Goal: Information Seeking & Learning: Learn about a topic

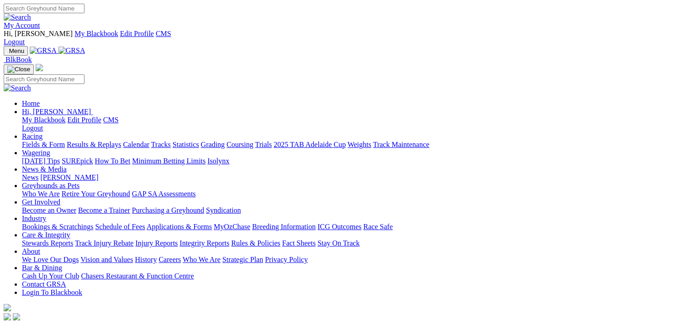
click at [121, 141] on link "Results & Replays" at bounding box center [94, 145] width 54 height 8
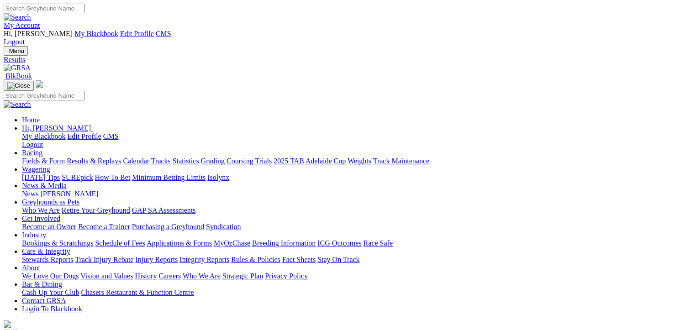
click at [56, 157] on link "Fields & Form" at bounding box center [43, 161] width 43 height 8
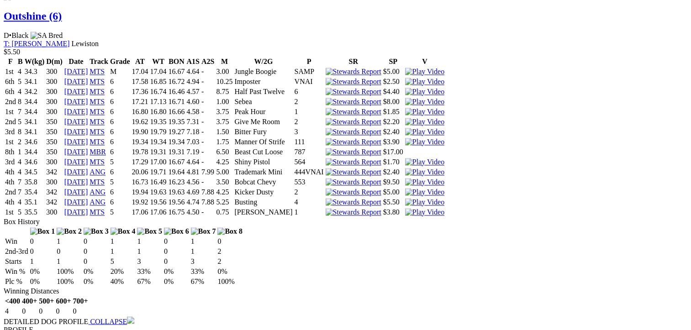
scroll to position [1415, 0]
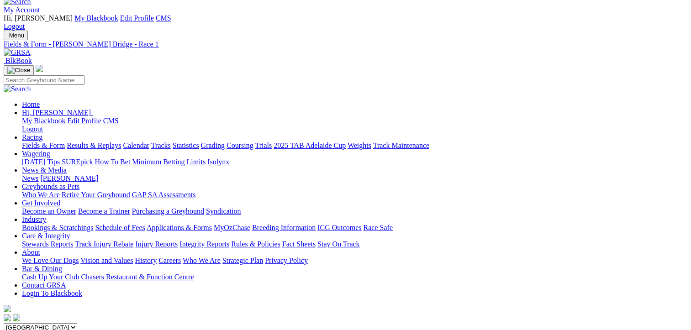
scroll to position [0, 0]
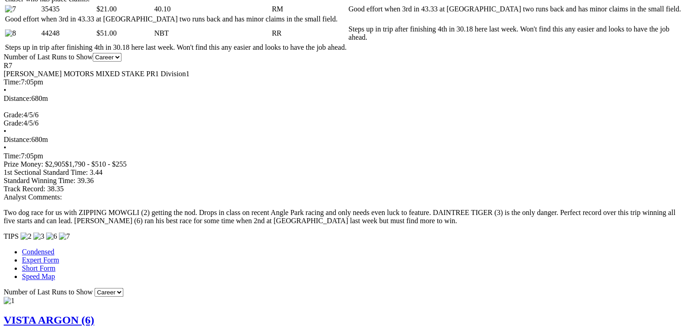
scroll to position [685, 0]
